Goal: Check status: Check status

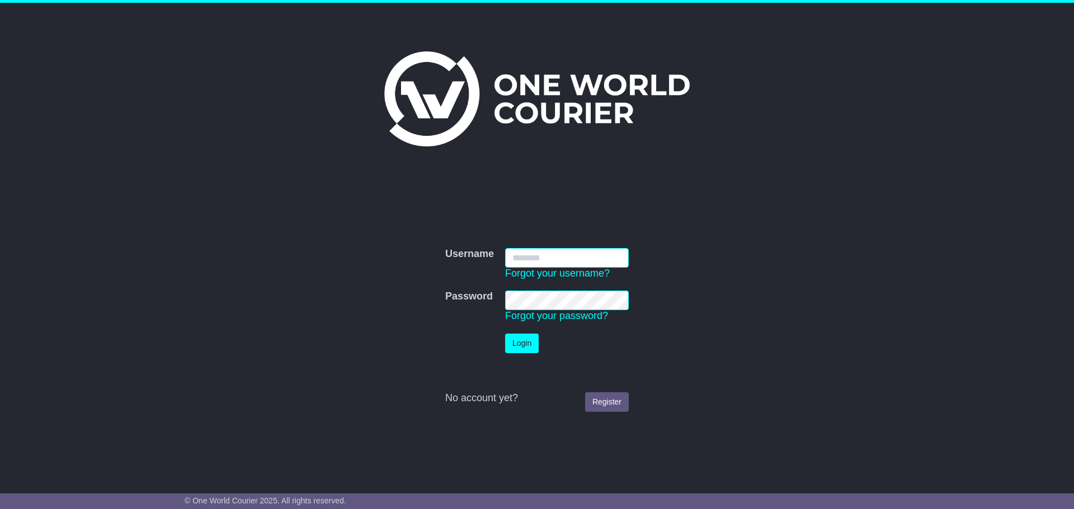
type input "**********"
click at [532, 292] on button "Login" at bounding box center [522, 344] width 34 height 20
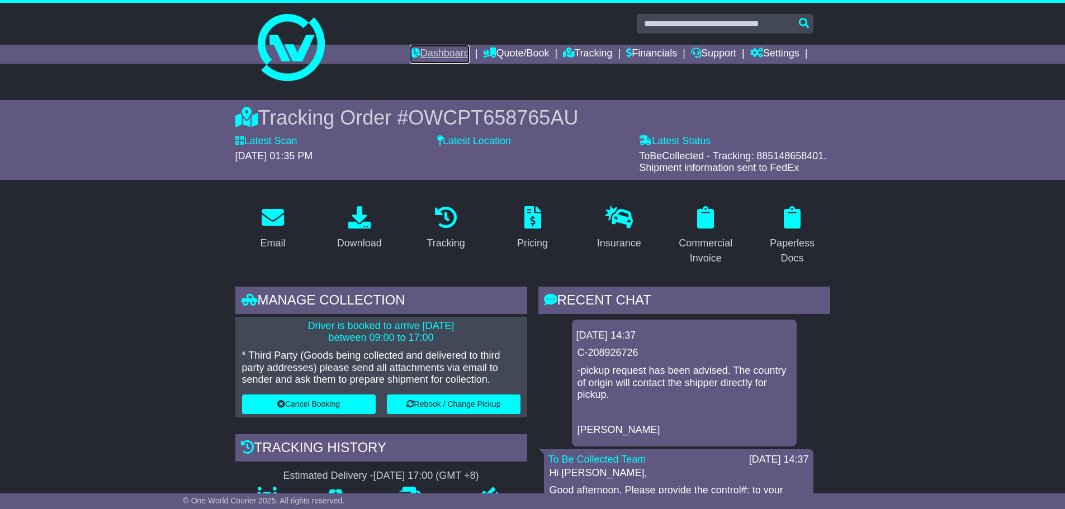
click at [436, 56] on link "Dashboard" at bounding box center [440, 54] width 60 height 19
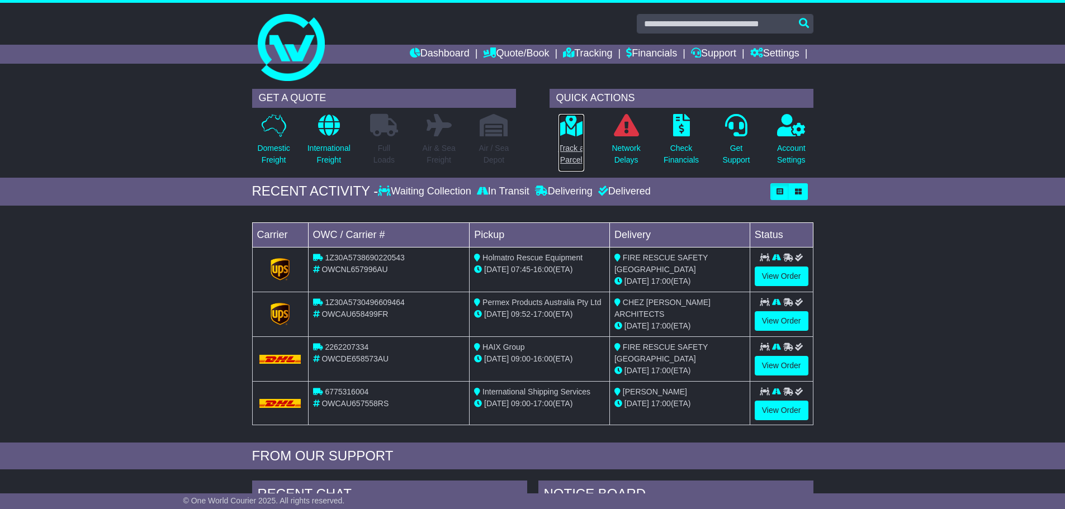
click at [569, 164] on p "Track a Parcel" at bounding box center [572, 154] width 26 height 23
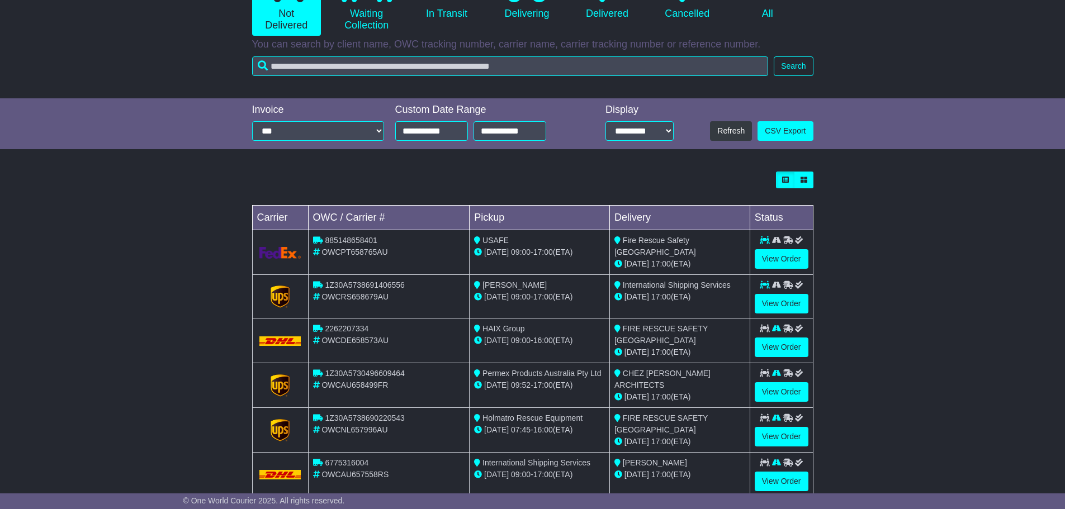
scroll to position [168, 0]
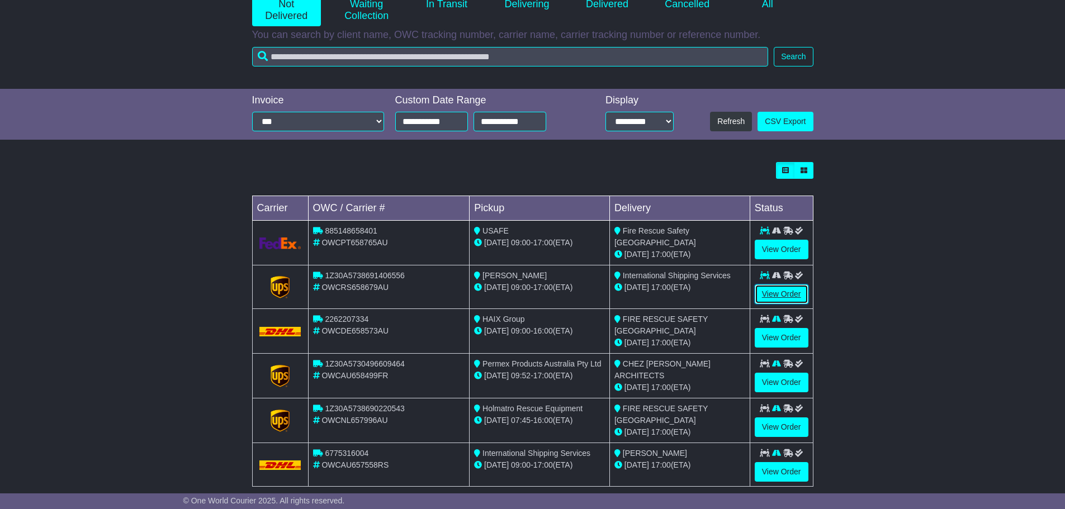
click at [776, 293] on link "View Order" at bounding box center [782, 295] width 54 height 20
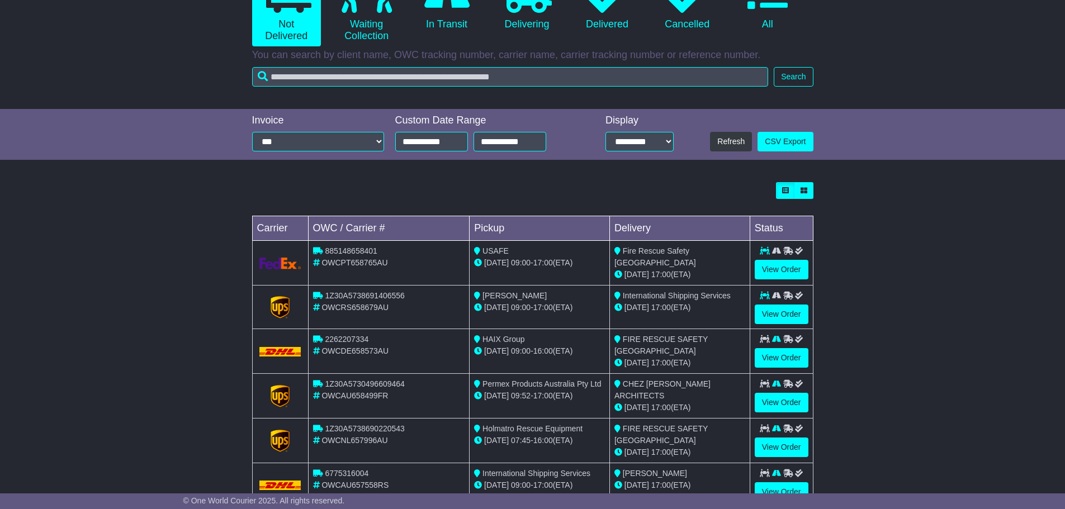
scroll to position [168, 0]
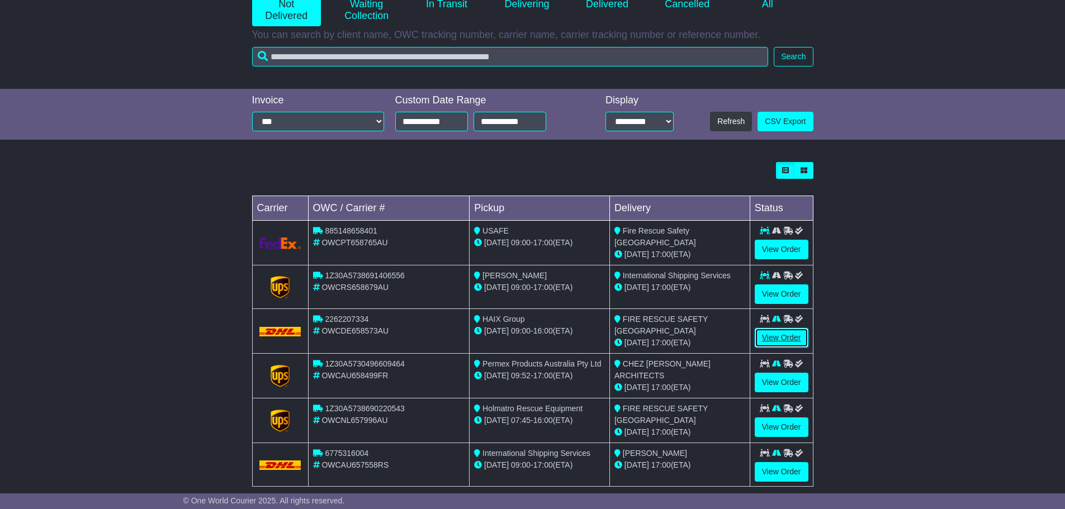
click at [780, 333] on link "View Order" at bounding box center [782, 338] width 54 height 20
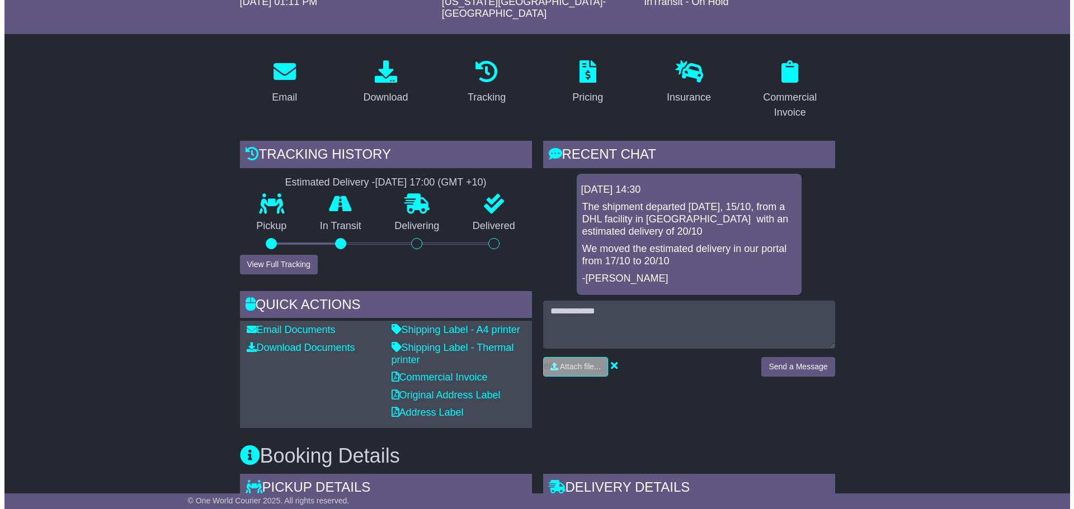
scroll to position [112, 0]
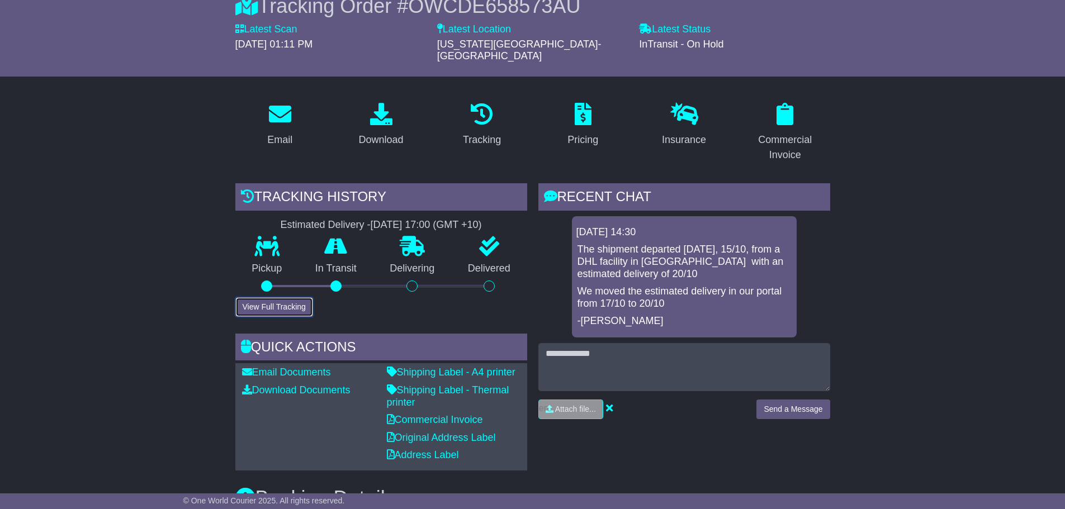
click at [277, 297] on button "View Full Tracking" at bounding box center [274, 307] width 78 height 20
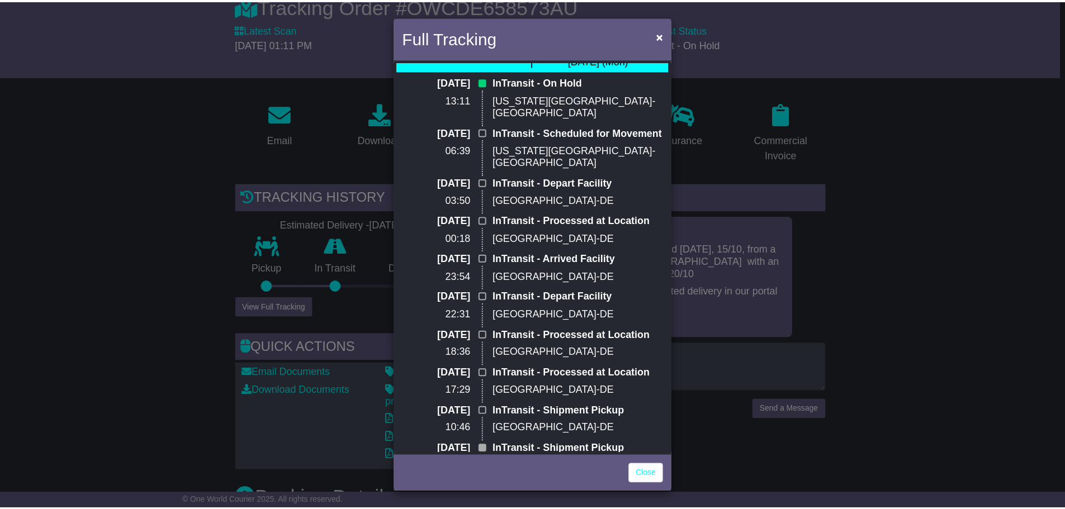
scroll to position [0, 0]
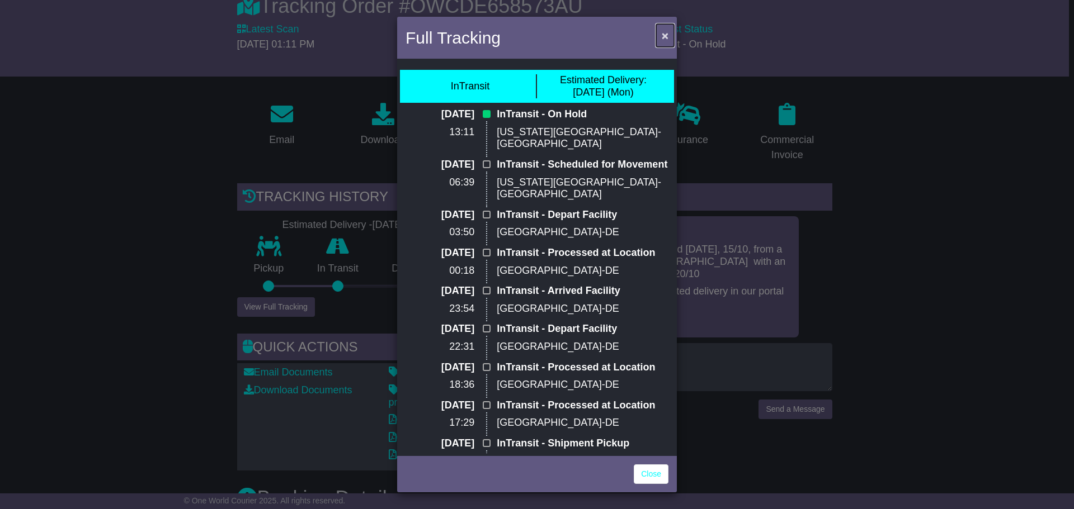
click at [667, 37] on span "×" at bounding box center [665, 35] width 7 height 13
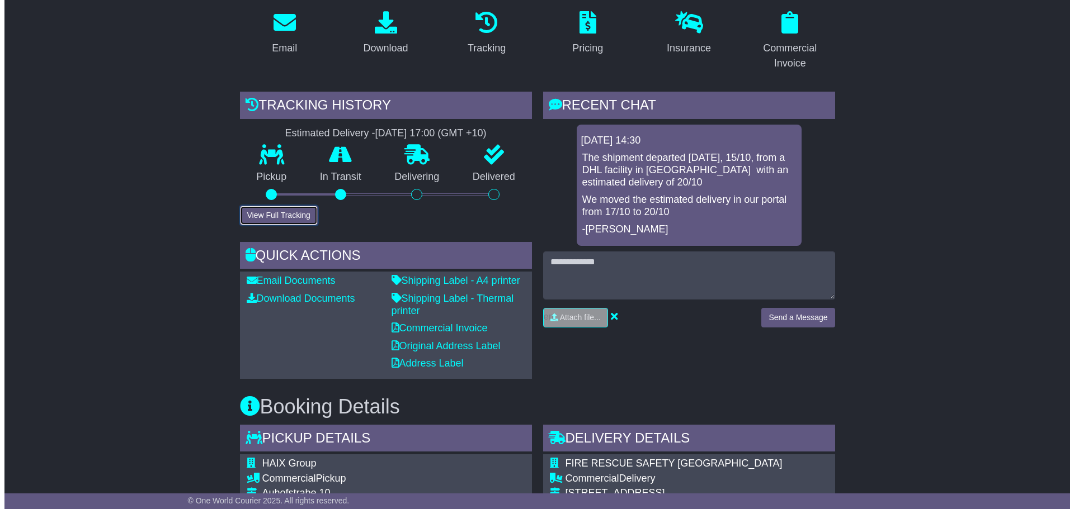
scroll to position [56, 0]
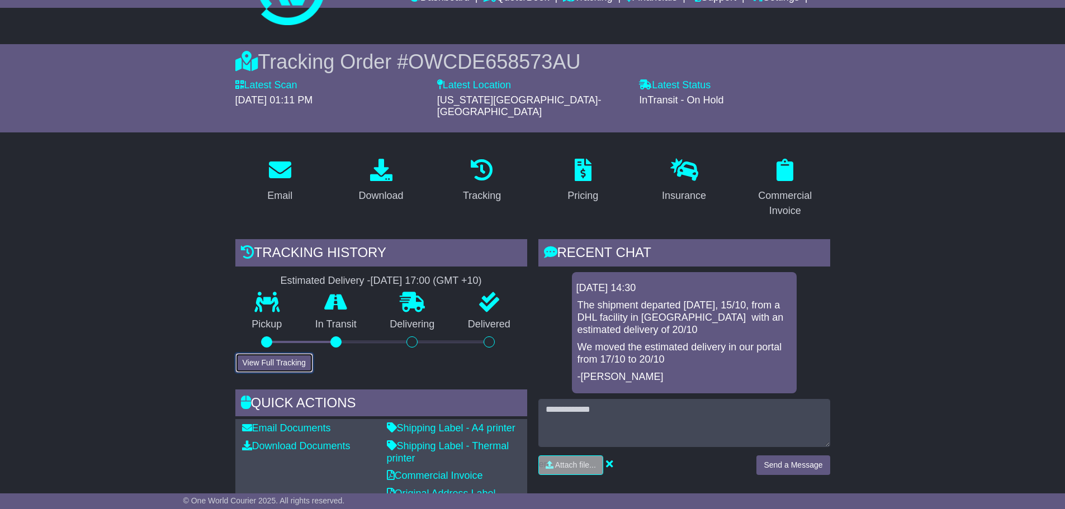
click at [267, 353] on button "View Full Tracking" at bounding box center [274, 363] width 78 height 20
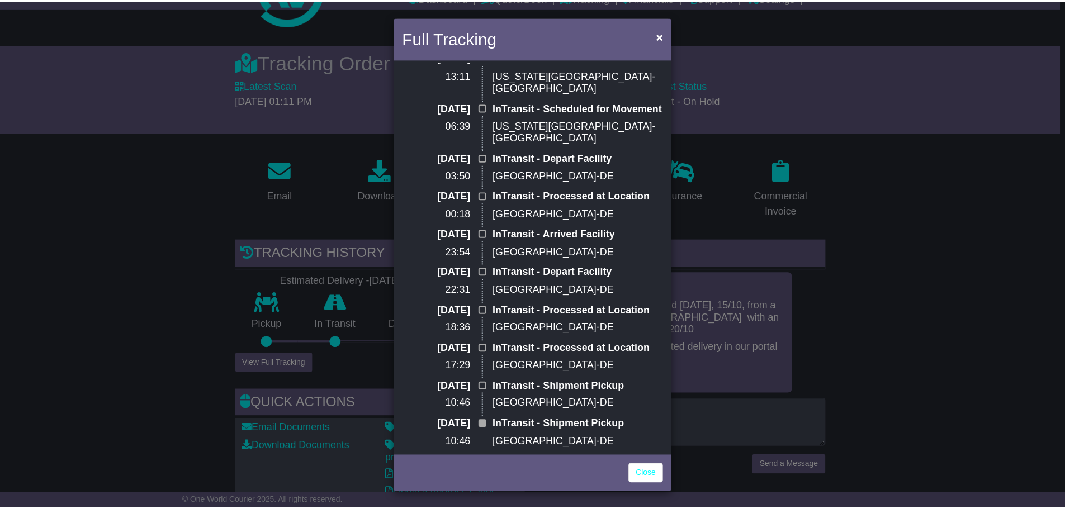
scroll to position [0, 0]
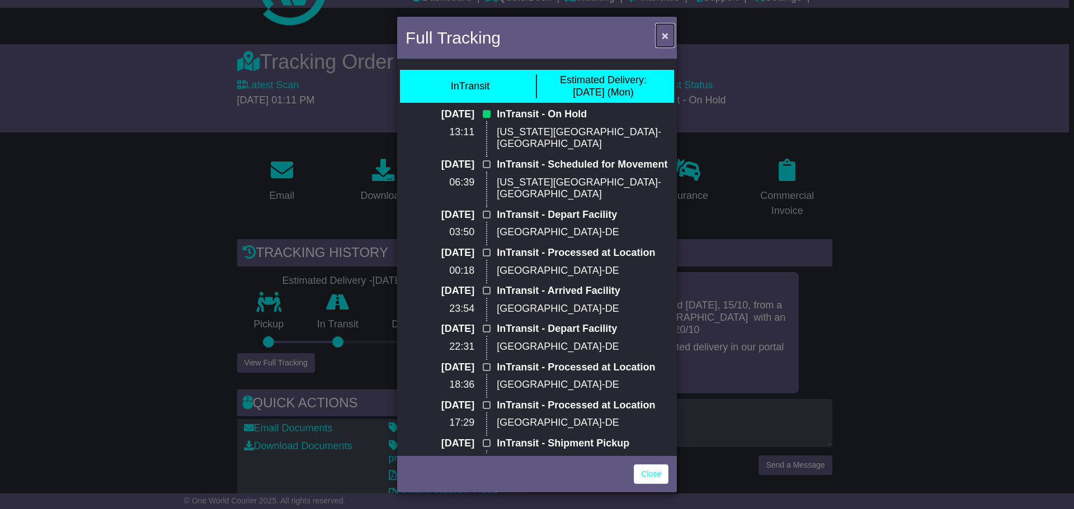
click at [662, 37] on span "×" at bounding box center [665, 35] width 7 height 13
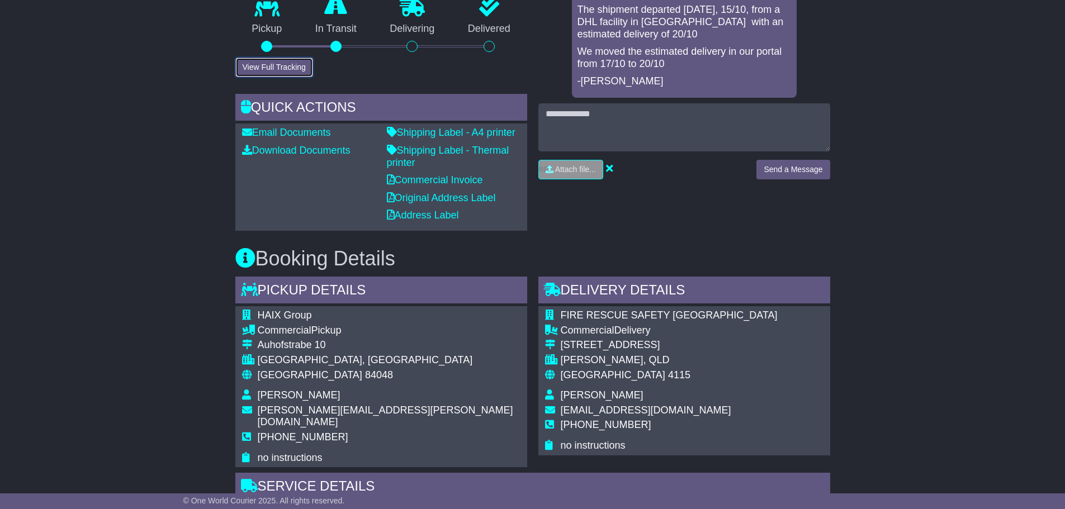
scroll to position [168, 0]
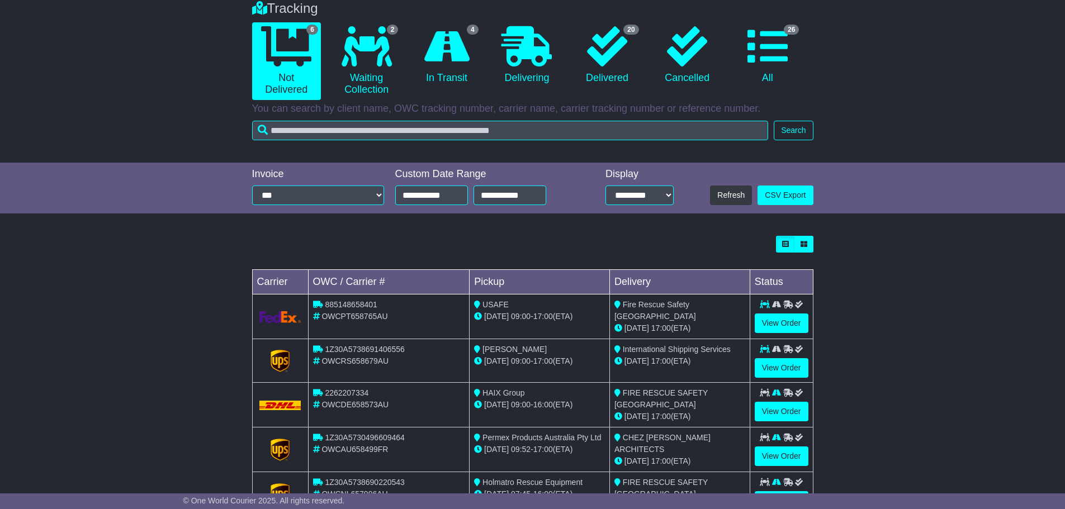
scroll to position [112, 0]
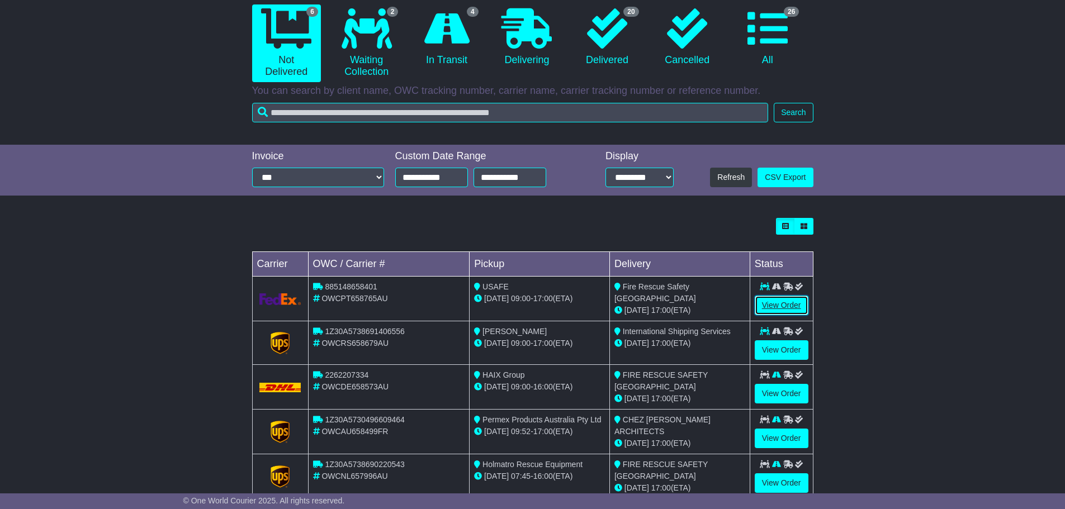
click at [790, 300] on link "View Order" at bounding box center [782, 306] width 54 height 20
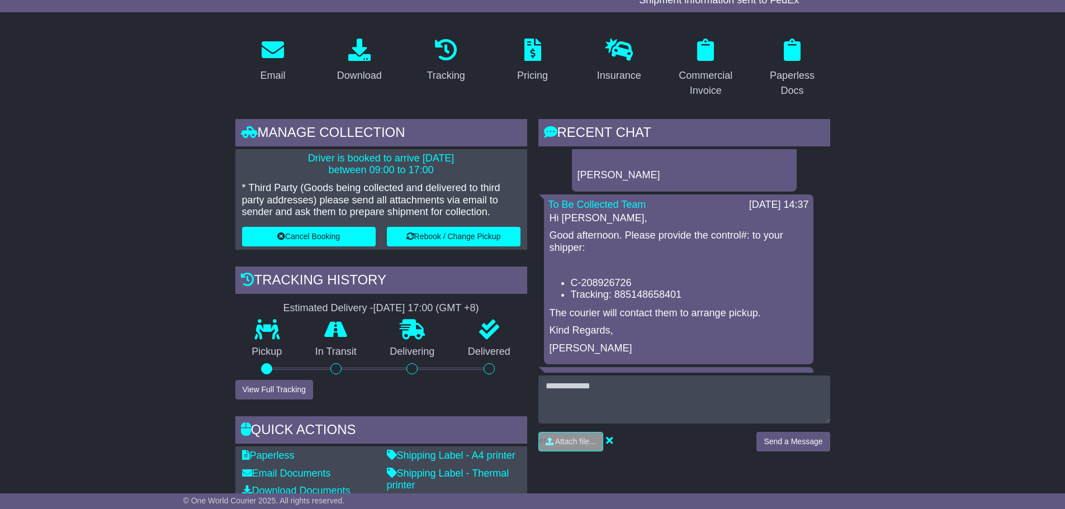
scroll to position [56, 0]
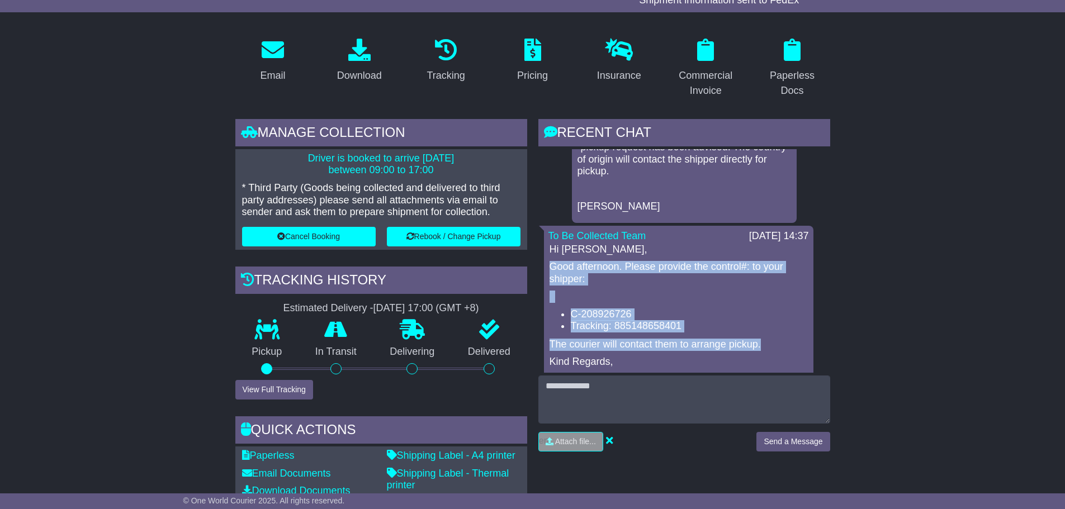
drag, startPoint x: 549, startPoint y: 267, endPoint x: 762, endPoint y: 345, distance: 226.8
click at [762, 345] on div "Hi Danny, Good afternoon. Please provide the control#: to your shipper: C-20892…" at bounding box center [679, 315] width 261 height 143
copy div "Good afternoon. Please provide the control#: to your shipper: C-208926726 Track…"
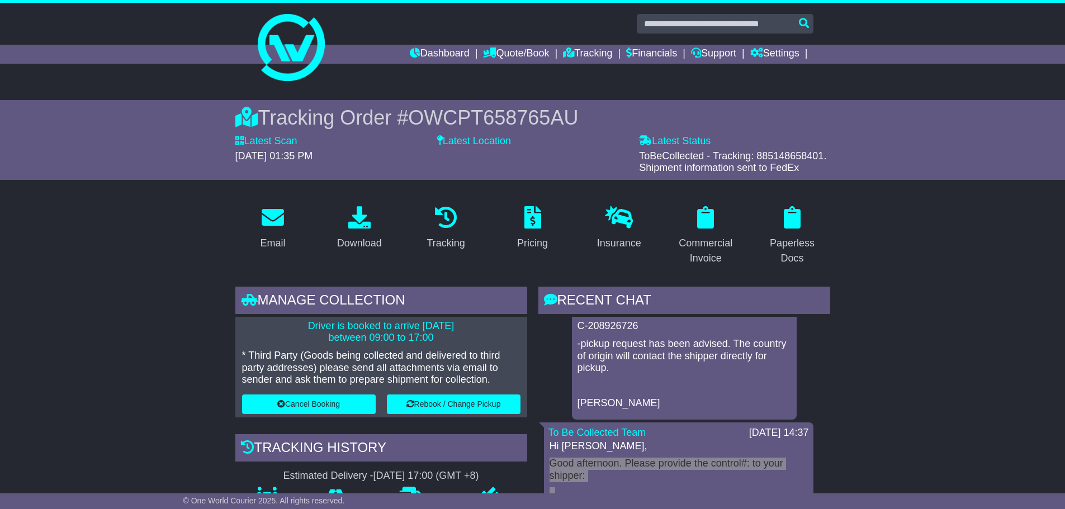
scroll to position [0, 0]
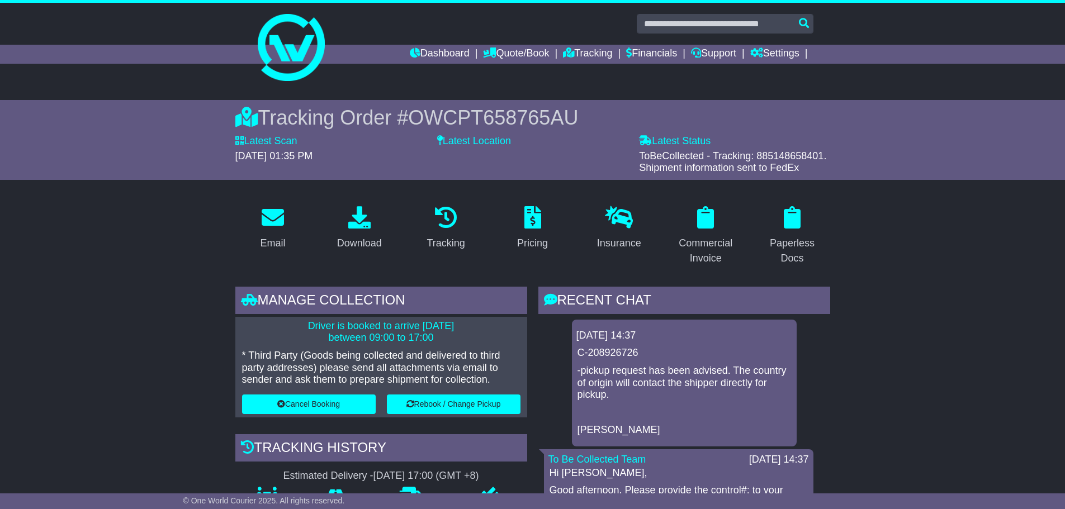
click at [427, 51] on link "Dashboard" at bounding box center [440, 54] width 60 height 19
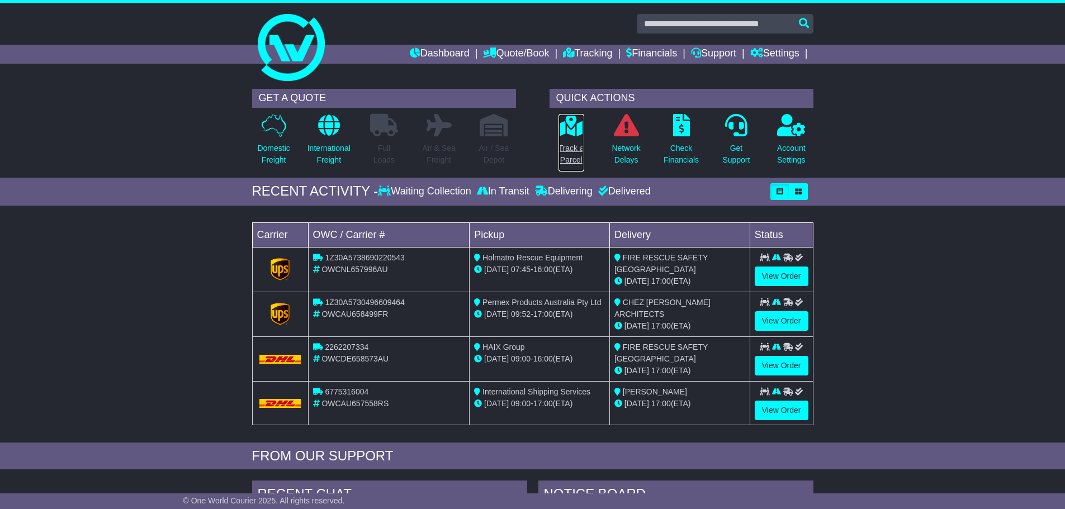
click at [575, 147] on p "Track a Parcel" at bounding box center [572, 154] width 26 height 23
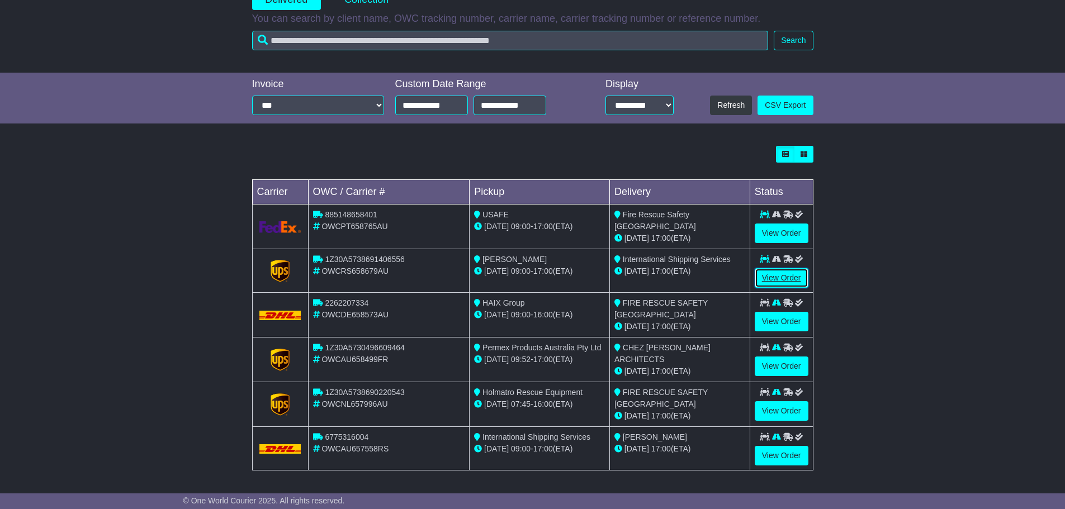
click at [778, 280] on link "View Order" at bounding box center [782, 278] width 54 height 20
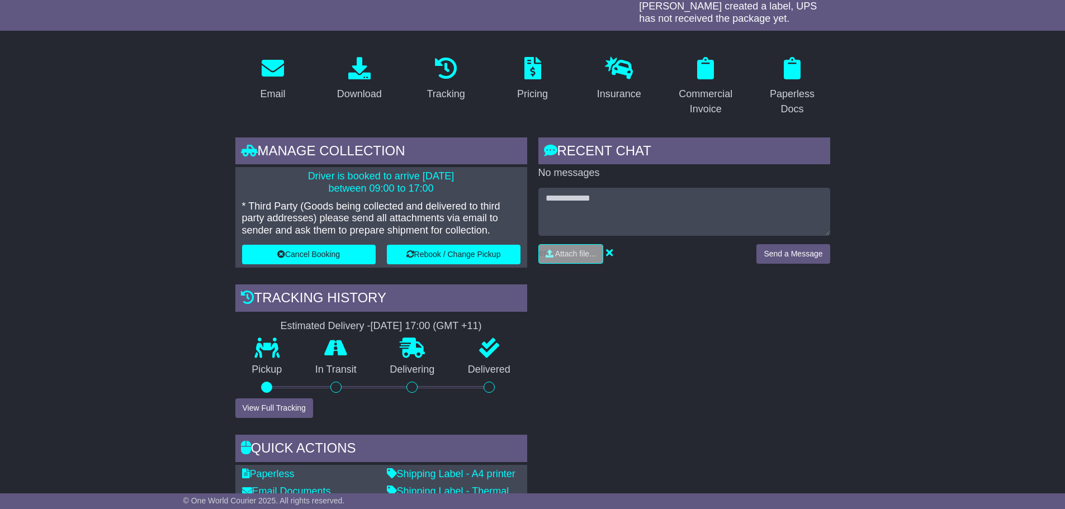
scroll to position [224, 0]
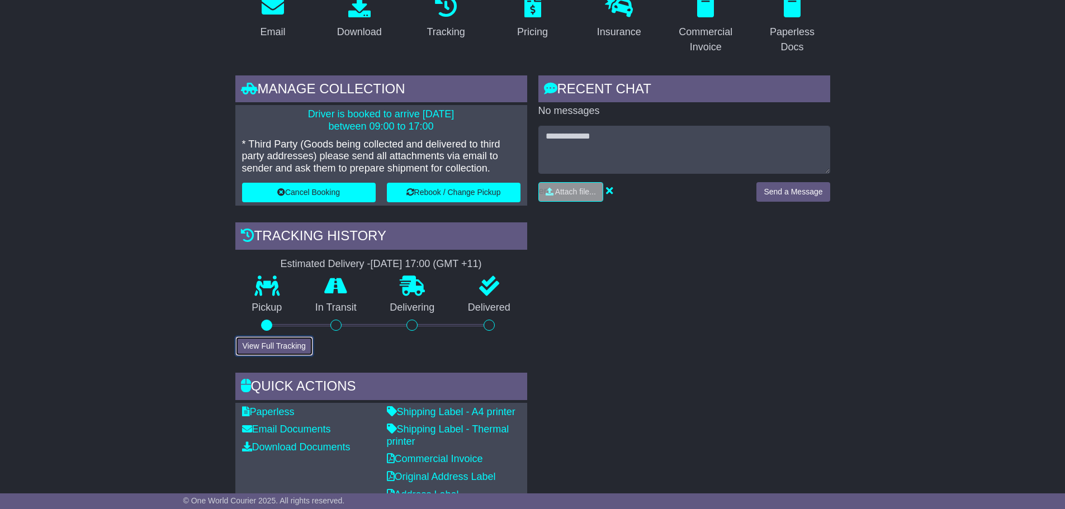
click at [278, 342] on button "View Full Tracking" at bounding box center [274, 347] width 78 height 20
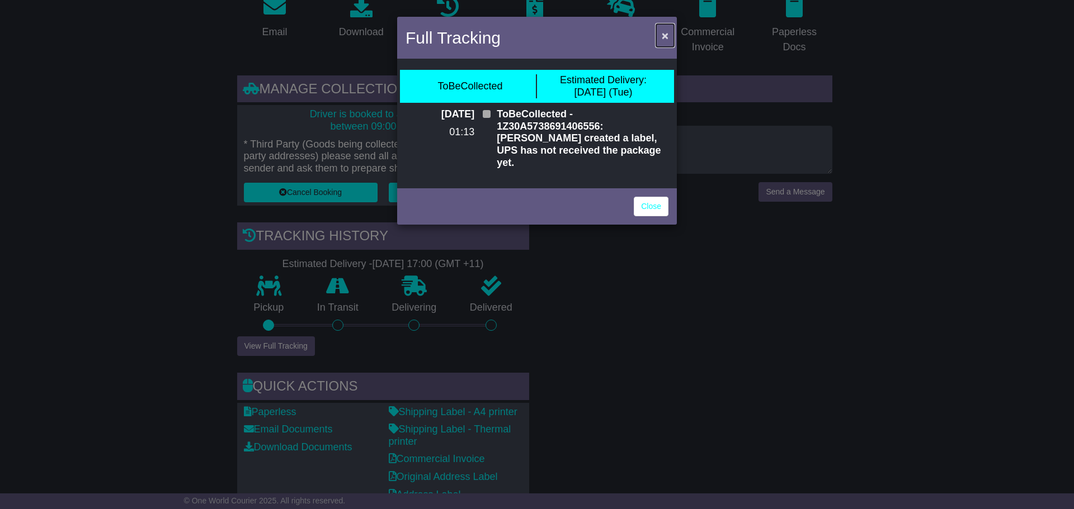
click at [662, 35] on span "×" at bounding box center [665, 35] width 7 height 13
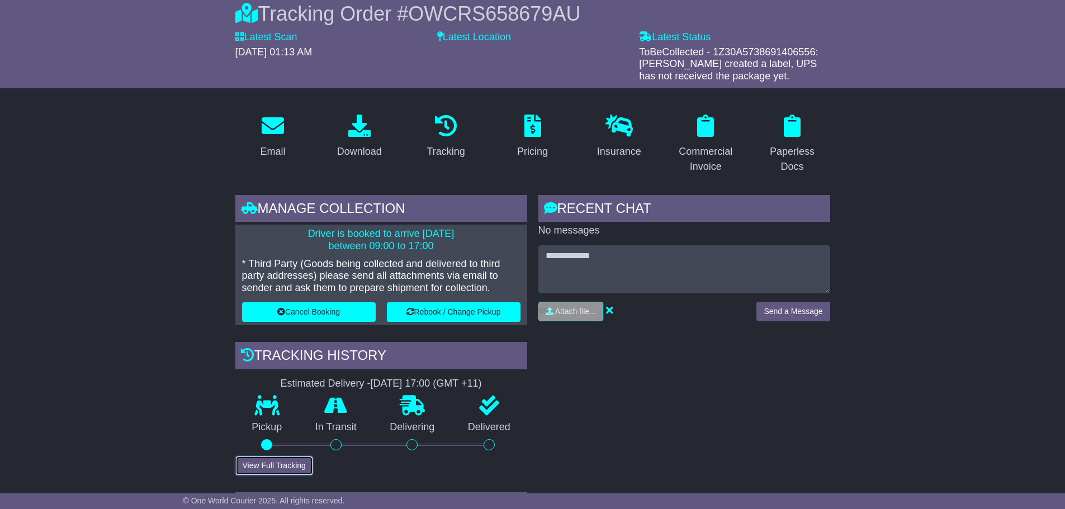
scroll to position [0, 0]
